Goal: Task Accomplishment & Management: Manage account settings

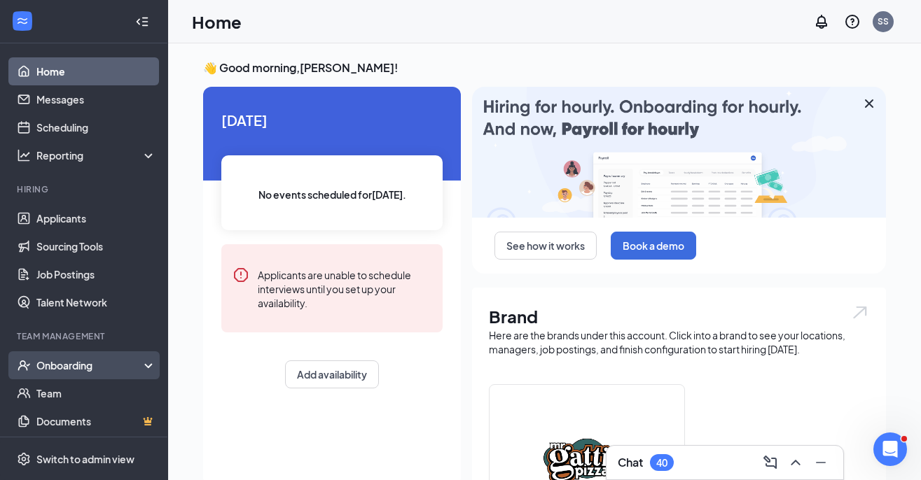
click at [140, 364] on div "Onboarding" at bounding box center [90, 366] width 108 height 14
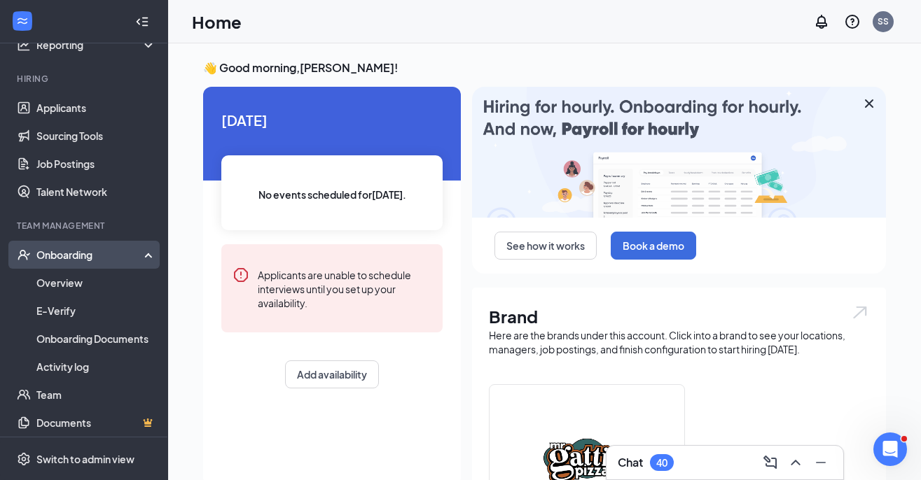
scroll to position [121, 0]
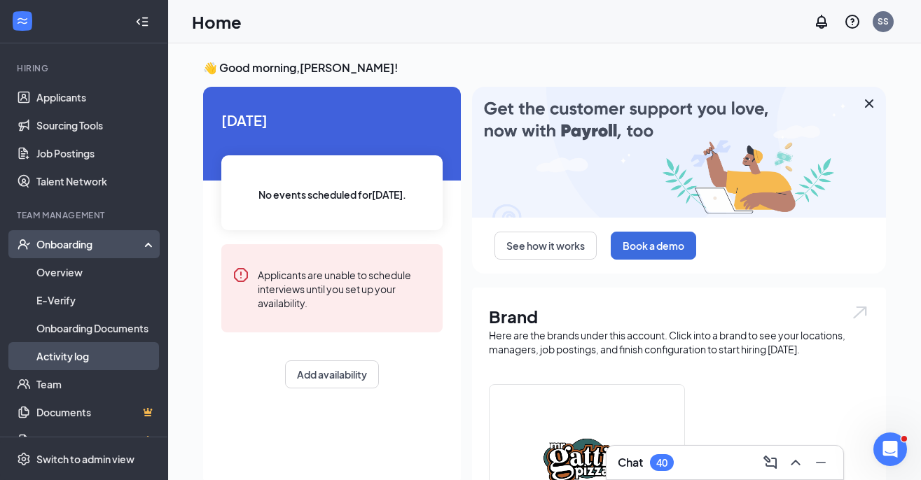
click at [116, 351] on link "Activity log" at bounding box center [96, 356] width 120 height 28
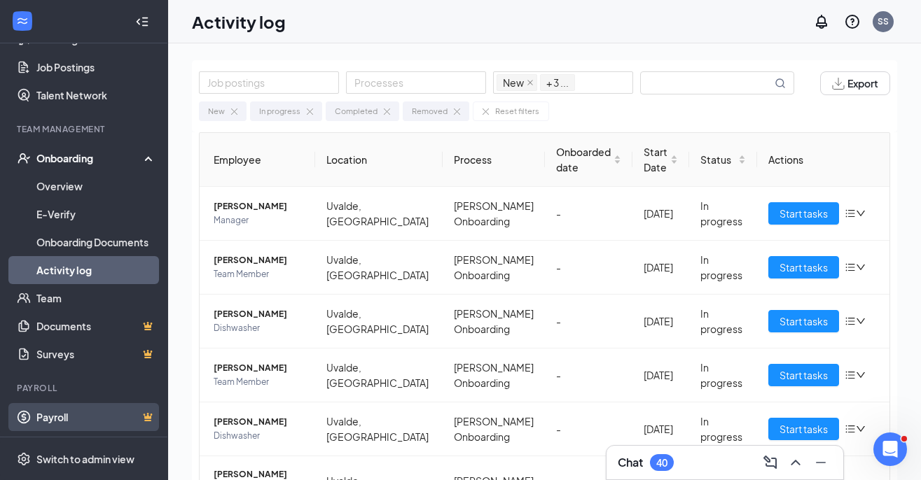
scroll to position [207, 0]
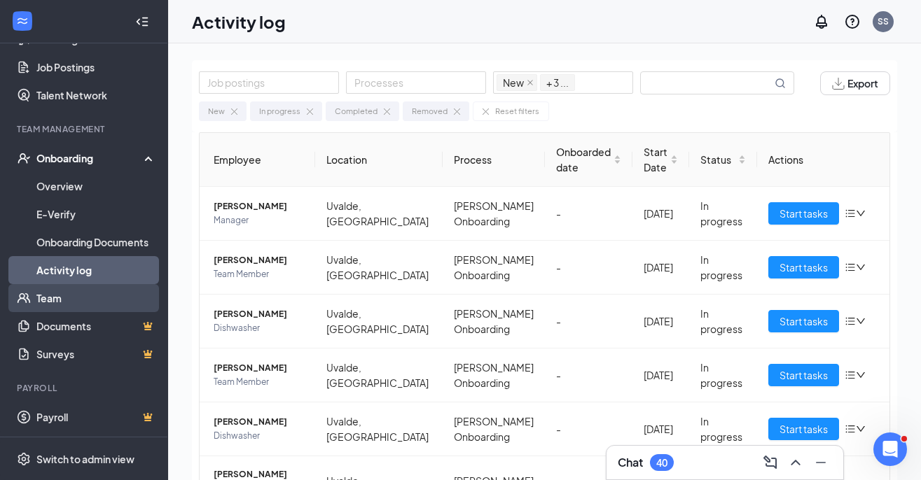
click at [83, 298] on link "Team" at bounding box center [96, 298] width 120 height 28
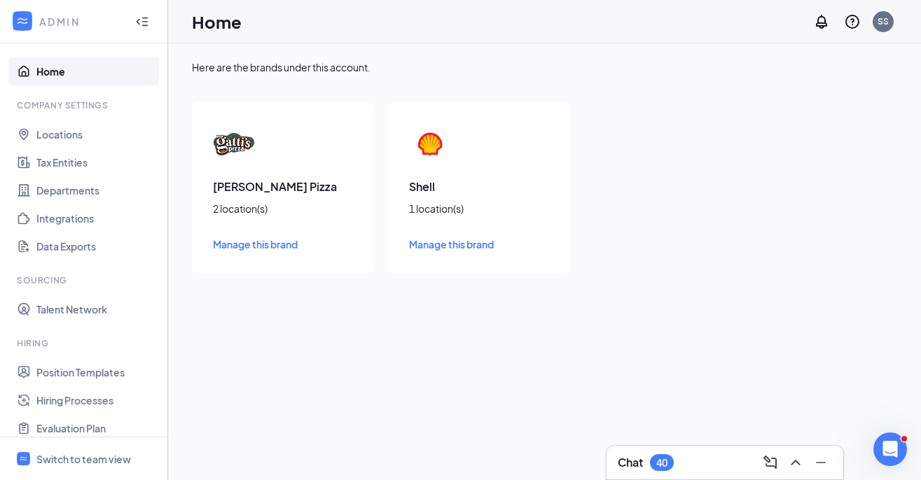
click at [261, 249] on span "Manage this brand" at bounding box center [255, 244] width 85 height 13
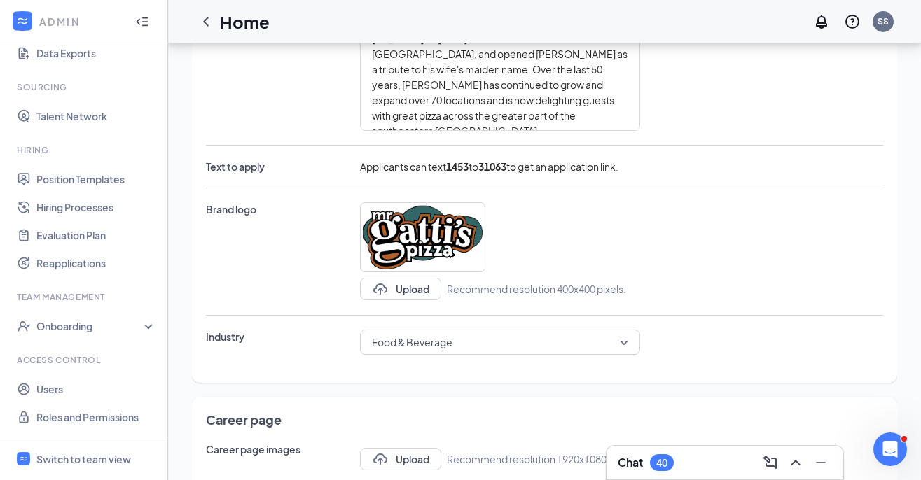
scroll to position [193, 0]
click at [95, 394] on link "Users" at bounding box center [96, 389] width 120 height 28
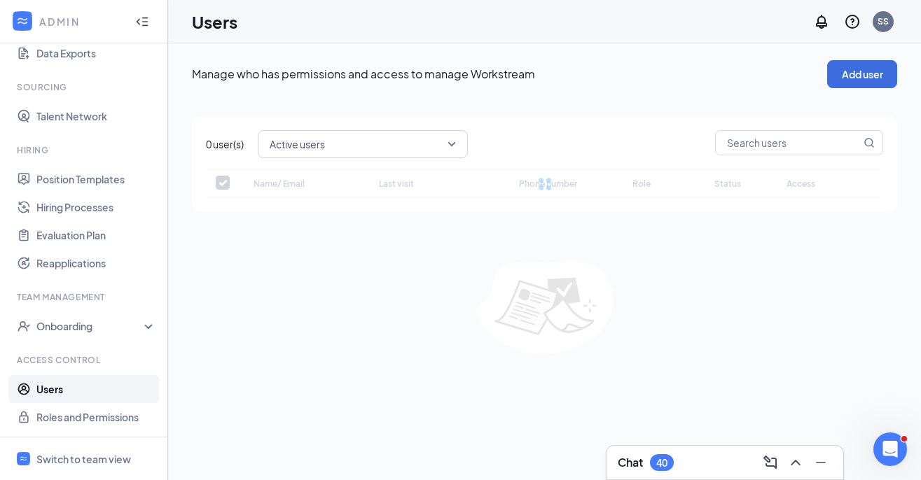
checkbox input "false"
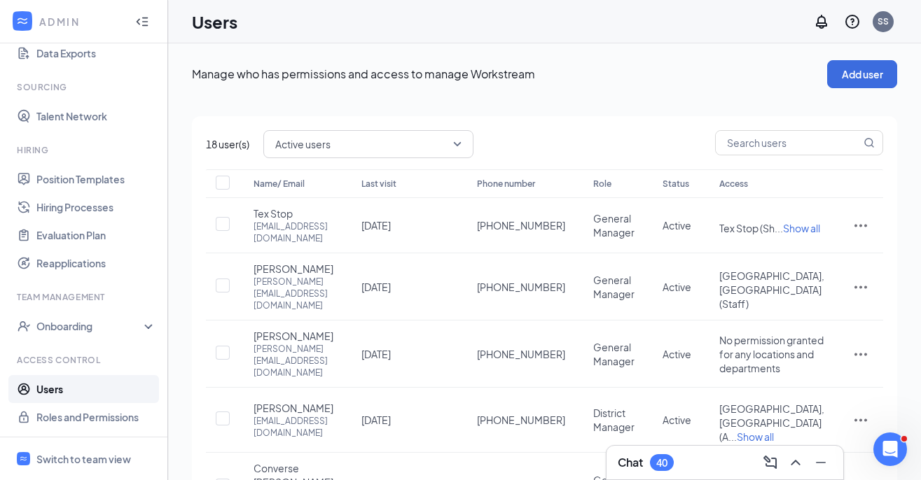
click at [95, 394] on link "Users" at bounding box center [96, 389] width 120 height 28
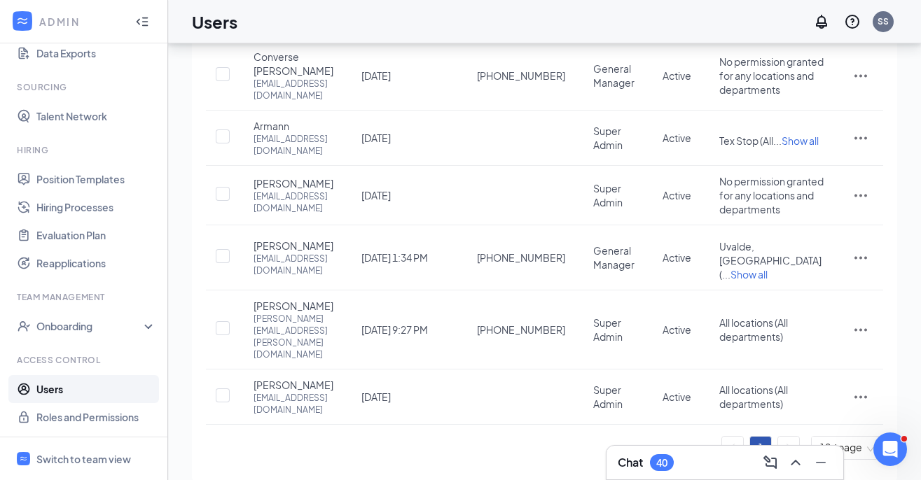
scroll to position [397, 0]
click at [768, 271] on span "Show all" at bounding box center [748, 275] width 37 height 13
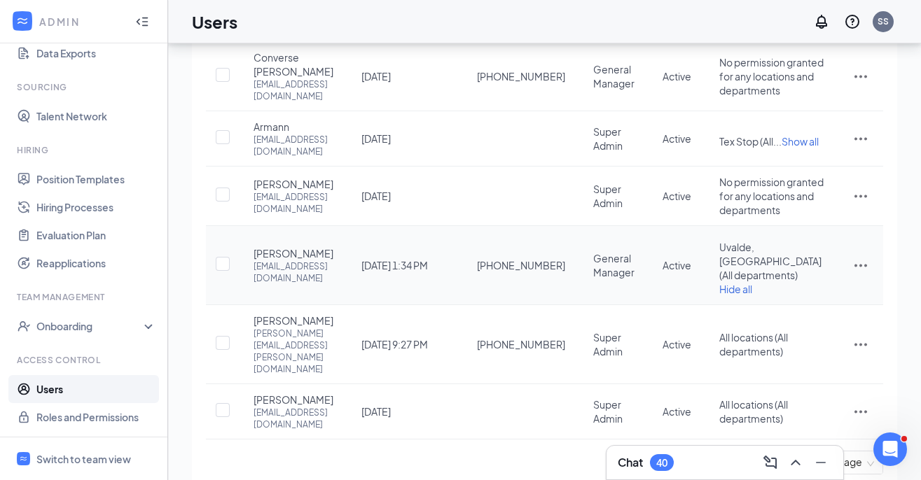
click at [862, 273] on icon "ActionsIcon" at bounding box center [860, 265] width 17 height 17
click at [802, 300] on span "Edit user" at bounding box center [791, 301] width 40 height 13
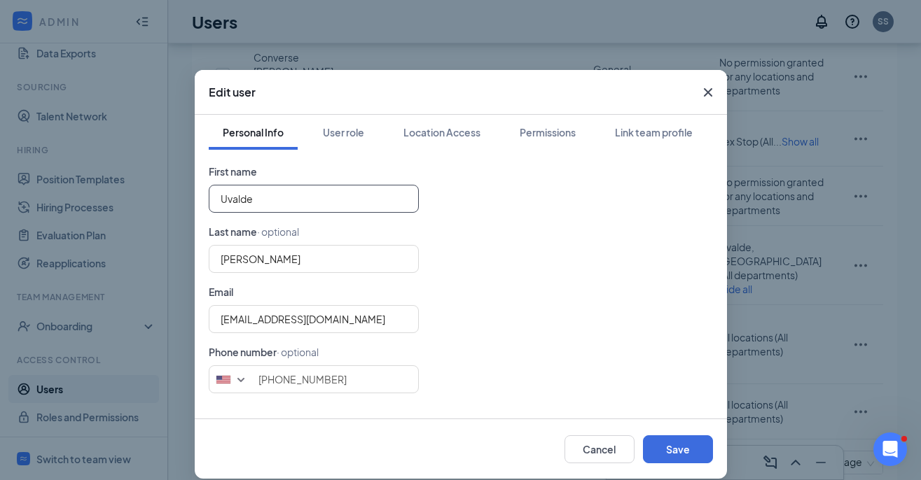
click at [348, 190] on input "Uvalde" at bounding box center [314, 199] width 210 height 28
type input "Elle"
type input "V"
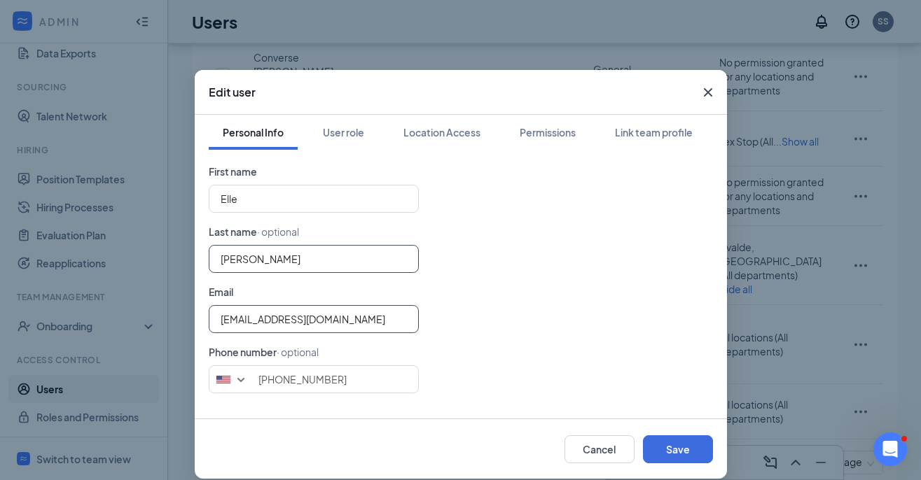
type input "Clevenger"
click at [354, 324] on input "uvalde@mrgattistx.com" at bounding box center [314, 319] width 210 height 28
click at [230, 322] on input "uvalde@mrgattistx.com" at bounding box center [314, 319] width 210 height 28
type input "elle@mrgattistx.com"
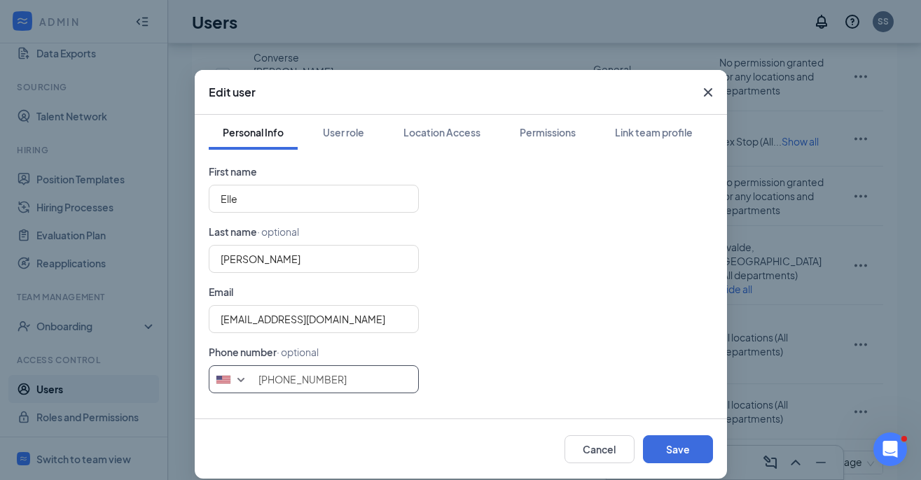
click at [305, 386] on input "(830) 407-5089" at bounding box center [314, 380] width 210 height 28
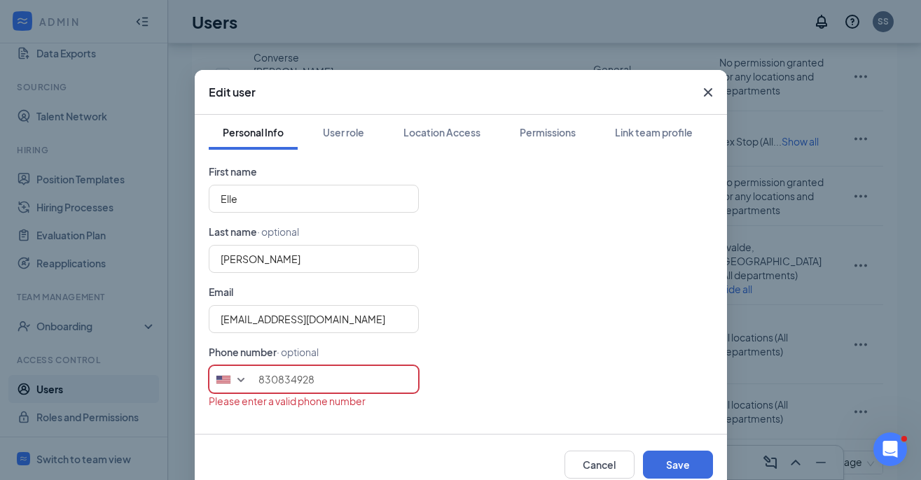
type input "8308349282"
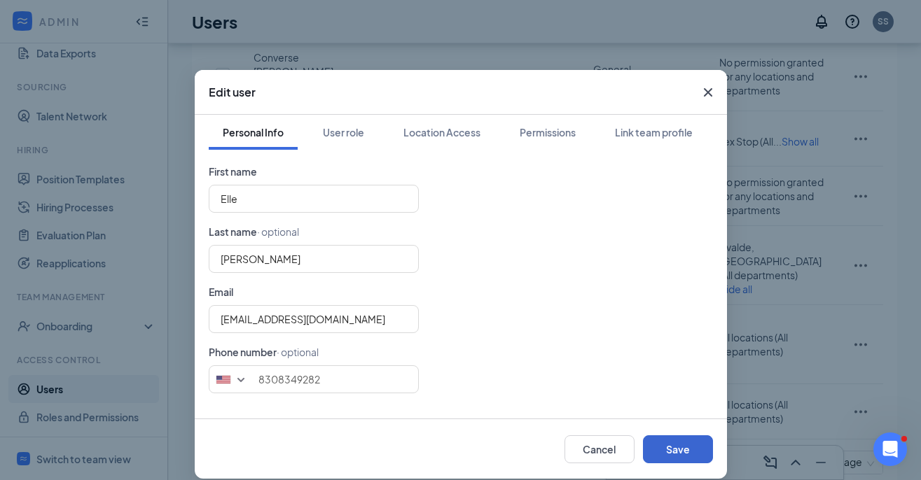
click at [662, 449] on button "Save" at bounding box center [678, 450] width 70 height 28
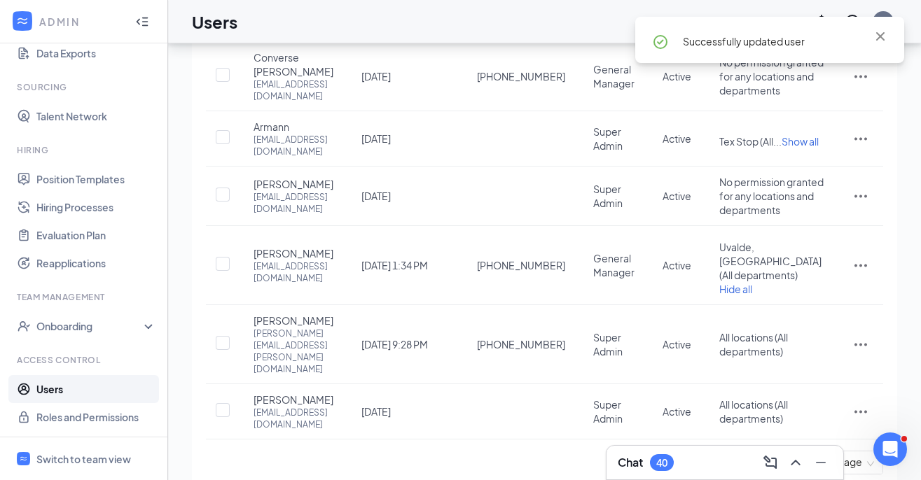
scroll to position [387, 0]
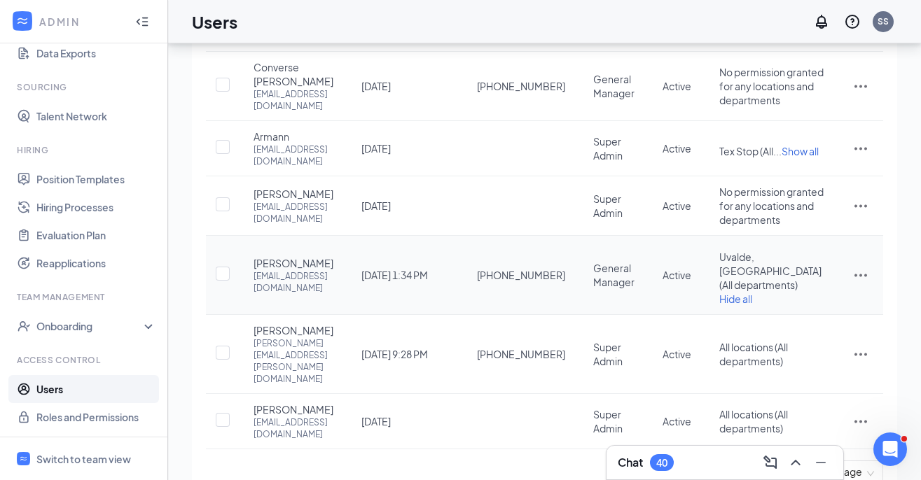
click at [860, 280] on icon "ActionsIcon" at bounding box center [860, 275] width 17 height 17
click at [859, 309] on li "Edit user" at bounding box center [814, 311] width 109 height 32
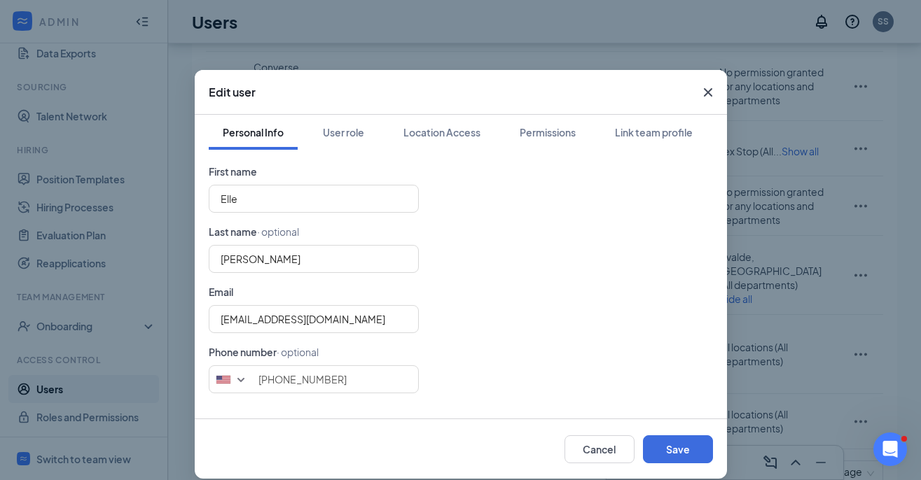
click at [710, 99] on icon "Cross" at bounding box center [708, 92] width 17 height 17
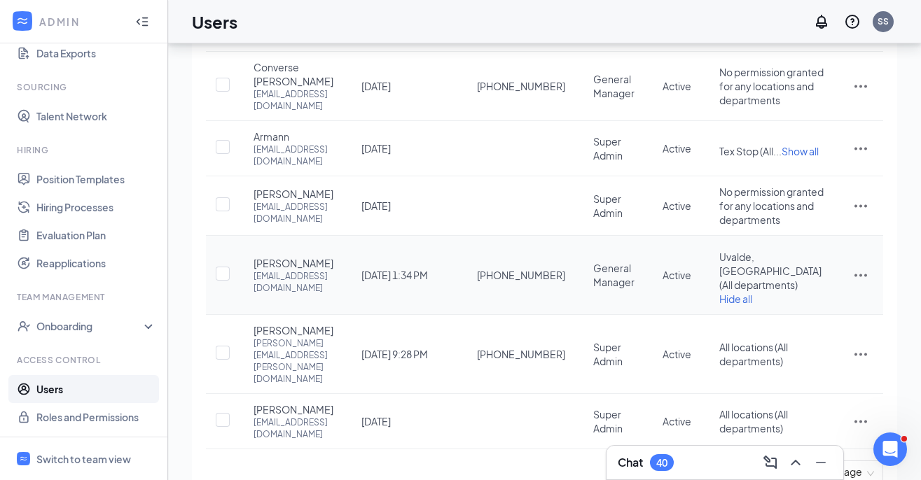
click at [862, 279] on icon "ActionsIcon" at bounding box center [860, 275] width 17 height 17
click at [808, 343] on span "Reset password" at bounding box center [808, 343] width 74 height 13
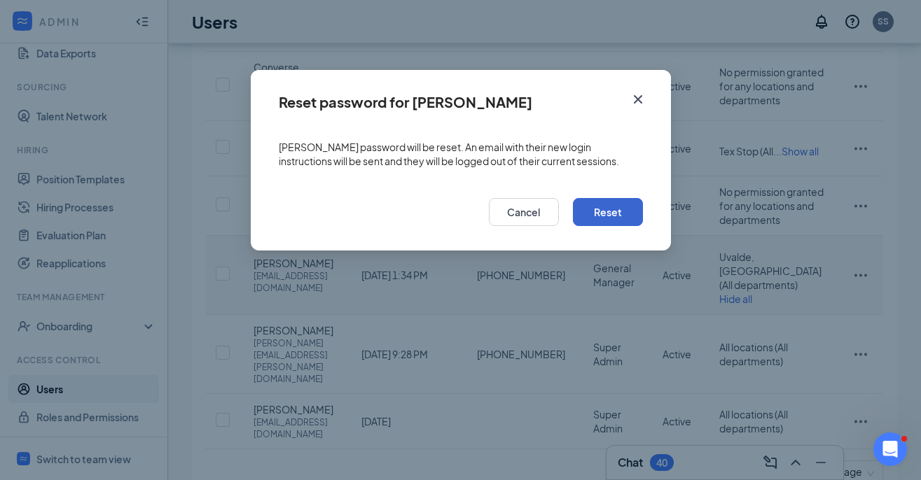
click at [620, 207] on button "Reset" at bounding box center [608, 212] width 70 height 28
